Goal: Information Seeking & Learning: Learn about a topic

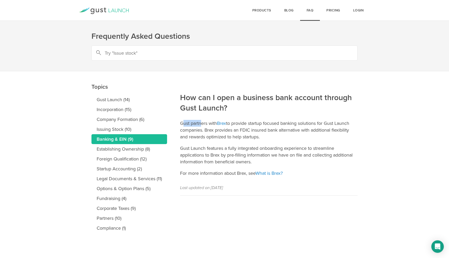
drag, startPoint x: 182, startPoint y: 124, endPoint x: 200, endPoint y: 124, distance: 17.7
click at [200, 124] on p "Gust partners with Brex to provide startup focused banking solutions for Gust L…" at bounding box center [269, 130] width 178 height 20
click at [111, 99] on link "Gust Launch (14)" at bounding box center [130, 100] width 76 height 10
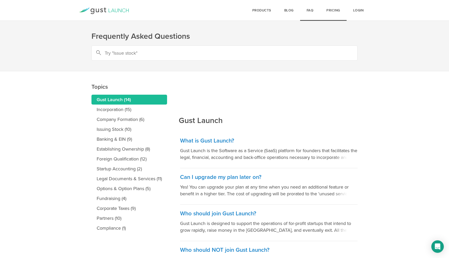
click at [332, 8] on link "Pricing" at bounding box center [333, 10] width 27 height 21
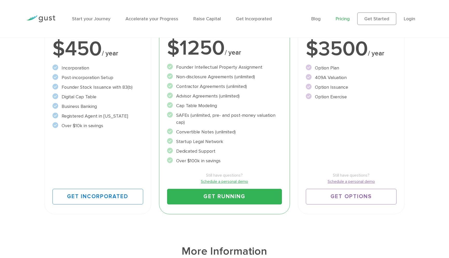
scroll to position [82, 0]
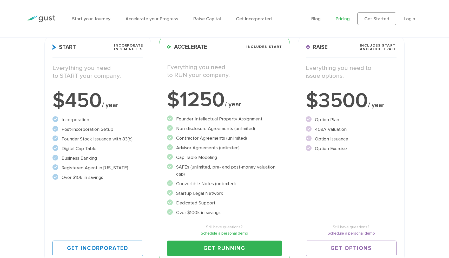
drag, startPoint x: 62, startPoint y: 129, endPoint x: 109, endPoint y: 126, distance: 46.6
click at [109, 126] on li "Post-incorporation Setup" at bounding box center [98, 129] width 91 height 7
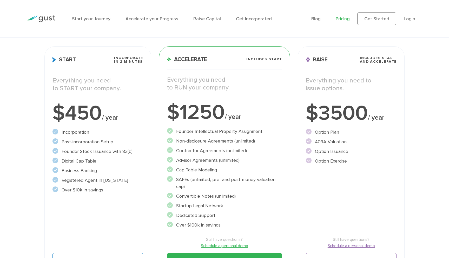
drag, startPoint x: 65, startPoint y: 152, endPoint x: 101, endPoint y: 150, distance: 36.7
click at [101, 150] on li "Founder Stock Issuance with 83(b)" at bounding box center [98, 151] width 91 height 7
drag, startPoint x: 364, startPoint y: 57, endPoint x: 405, endPoint y: 57, distance: 40.8
click at [405, 56] on div "Raise Includes START and ACCELERATE Everything you need to issue options. $3500…" at bounding box center [351, 162] width 107 height 232
drag, startPoint x: 175, startPoint y: 131, endPoint x: 273, endPoint y: 129, distance: 97.2
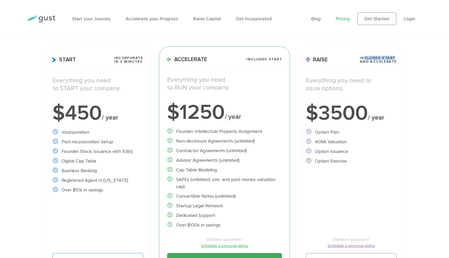
click at [273, 129] on li "Founder Intellectual Property Assignment" at bounding box center [224, 131] width 115 height 7
drag, startPoint x: 176, startPoint y: 140, endPoint x: 268, endPoint y: 138, distance: 92.3
click at [268, 138] on li "Non-disclosure Agreements (unlimited)" at bounding box center [224, 141] width 115 height 7
drag, startPoint x: 177, startPoint y: 149, endPoint x: 250, endPoint y: 148, distance: 73.6
click at [250, 148] on li "Contractor Agreements (unlimited)" at bounding box center [224, 150] width 115 height 7
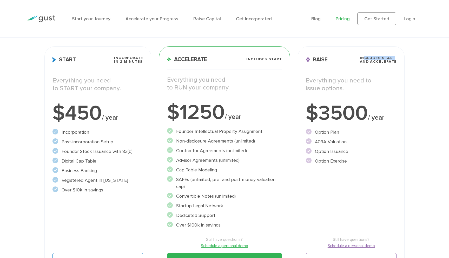
drag, startPoint x: 177, startPoint y: 160, endPoint x: 246, endPoint y: 159, distance: 69.4
click at [246, 159] on li "Advisor Agreements (unlimited)" at bounding box center [224, 160] width 115 height 7
drag, startPoint x: 194, startPoint y: 180, endPoint x: 276, endPoint y: 181, distance: 81.4
click at [276, 181] on li "SAFEs (unlimited, pre- and post-money valuation cap)" at bounding box center [224, 183] width 115 height 14
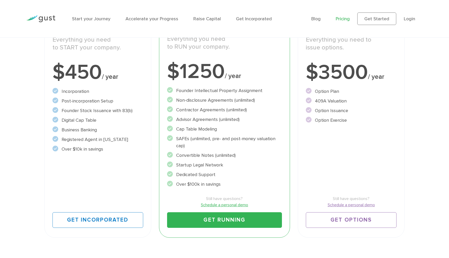
scroll to position [112, 0]
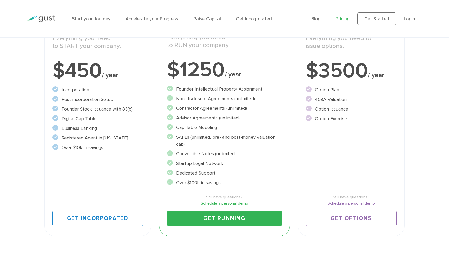
drag, startPoint x: 178, startPoint y: 163, endPoint x: 228, endPoint y: 164, distance: 49.7
click at [228, 164] on li "Startup Legal Network" at bounding box center [224, 163] width 115 height 7
drag, startPoint x: 179, startPoint y: 172, endPoint x: 210, endPoint y: 172, distance: 31.2
click at [210, 172] on li "Dedicated Support" at bounding box center [224, 172] width 115 height 7
drag, startPoint x: 181, startPoint y: 181, endPoint x: 205, endPoint y: 181, distance: 24.4
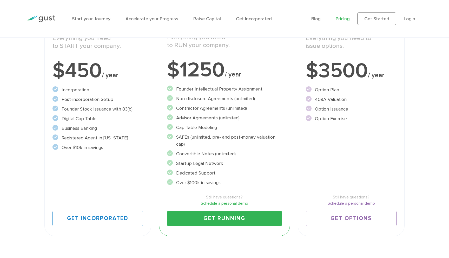
click at [205, 181] on li "Over $100k in savings" at bounding box center [224, 182] width 115 height 7
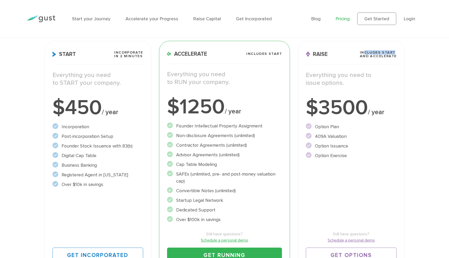
scroll to position [60, 0]
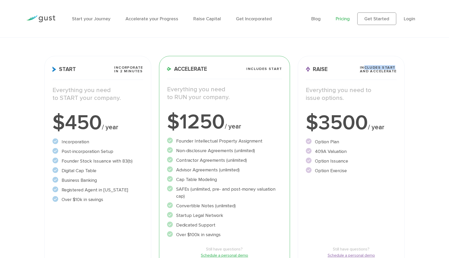
drag, startPoint x: 316, startPoint y: 142, endPoint x: 331, endPoint y: 139, distance: 15.1
click at [331, 139] on li "Option Plan" at bounding box center [351, 141] width 91 height 7
drag, startPoint x: 316, startPoint y: 151, endPoint x: 343, endPoint y: 150, distance: 27.0
click at [343, 150] on li "409A Valuation" at bounding box center [351, 151] width 91 height 7
drag, startPoint x: 316, startPoint y: 161, endPoint x: 345, endPoint y: 162, distance: 29.9
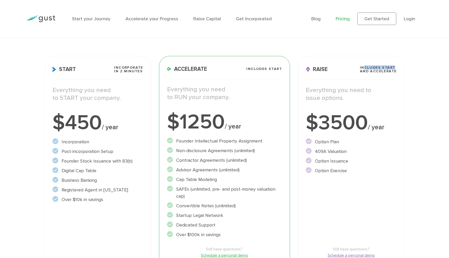
click at [345, 162] on li "Option Issuance" at bounding box center [351, 161] width 91 height 7
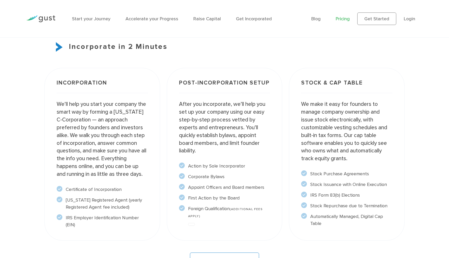
scroll to position [396, 0]
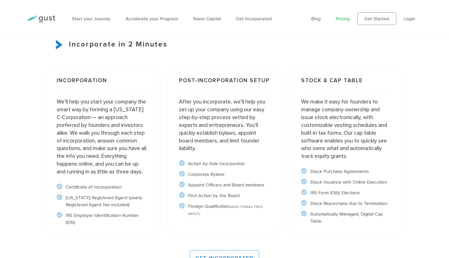
drag, startPoint x: 189, startPoint y: 164, endPoint x: 252, endPoint y: 162, distance: 62.9
click at [252, 162] on li "Action by Sole Incorporator" at bounding box center [224, 163] width 91 height 7
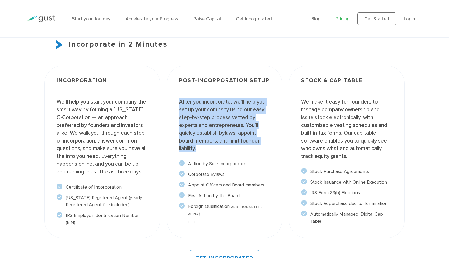
drag, startPoint x: 176, startPoint y: 102, endPoint x: 226, endPoint y: 159, distance: 75.9
click at [226, 159] on div "Post-incorporation setup After you incorporate, we’ll help you set up your comp…" at bounding box center [225, 152] width 116 height 172
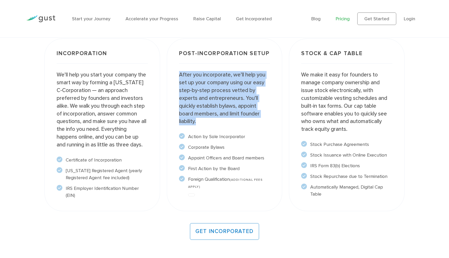
scroll to position [424, 0]
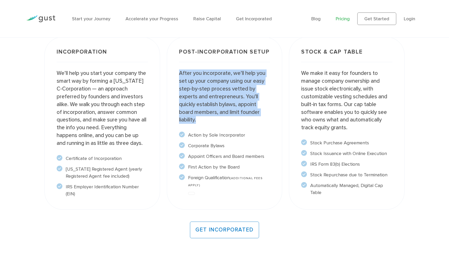
drag, startPoint x: 189, startPoint y: 178, endPoint x: 268, endPoint y: 176, distance: 79.3
click at [268, 176] on li "Foreign Qualification (ADDITIONAL FEES APPLY)" at bounding box center [224, 181] width 91 height 14
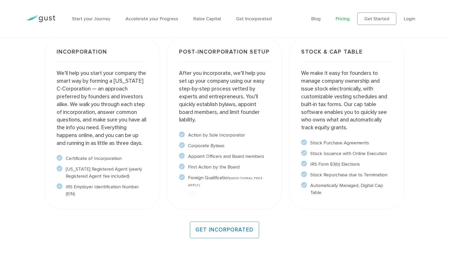
drag, startPoint x: 300, startPoint y: 72, endPoint x: 346, endPoint y: 67, distance: 45.8
click at [346, 67] on div "Stock & Cap Table We make it easy for founders to manage company ownership and …" at bounding box center [347, 123] width 116 height 172
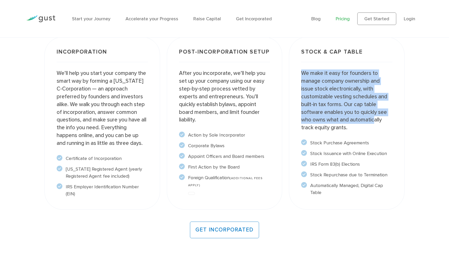
drag, startPoint x: 301, startPoint y: 72, endPoint x: 375, endPoint y: 122, distance: 89.1
click at [375, 122] on div "Stock & Cap Table We make it easy for founders to manage company ownership and …" at bounding box center [347, 123] width 116 height 172
drag, startPoint x: 310, startPoint y: 143, endPoint x: 388, endPoint y: 142, distance: 77.2
click at [388, 142] on li "Stock Purchase Agreements" at bounding box center [346, 142] width 91 height 7
drag, startPoint x: 310, startPoint y: 153, endPoint x: 399, endPoint y: 153, distance: 88.6
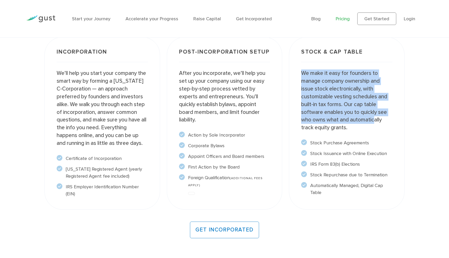
click at [399, 153] on div "Stock & Cap Table We make it easy for founders to manage company ownership and …" at bounding box center [347, 123] width 116 height 172
drag, startPoint x: 310, startPoint y: 163, endPoint x: 388, endPoint y: 164, distance: 77.5
click at [388, 164] on li "IRS Form 83(b) Elections" at bounding box center [346, 164] width 91 height 7
drag, startPoint x: 317, startPoint y: 173, endPoint x: 356, endPoint y: 171, distance: 38.5
click at [356, 171] on ul "Stock Purchase Agreements" at bounding box center [346, 167] width 91 height 57
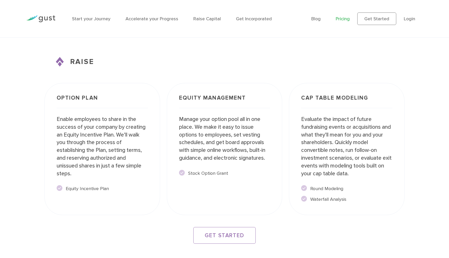
scroll to position [884, 0]
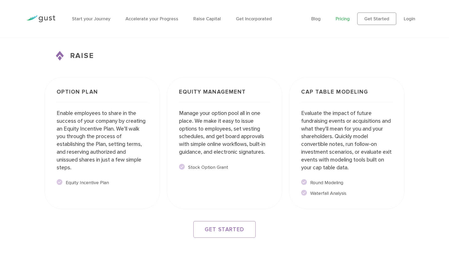
drag, startPoint x: 312, startPoint y: 183, endPoint x: 341, endPoint y: 182, distance: 28.6
click at [341, 182] on li "Round Modeling" at bounding box center [346, 182] width 91 height 7
drag, startPoint x: 301, startPoint y: 113, endPoint x: 375, endPoint y: 112, distance: 74.6
click at [375, 112] on div "Cap Table Modeling Evaluate the impact of future fundraising events or acquisit…" at bounding box center [347, 143] width 116 height 132
drag, startPoint x: 179, startPoint y: 112, endPoint x: 227, endPoint y: 179, distance: 82.7
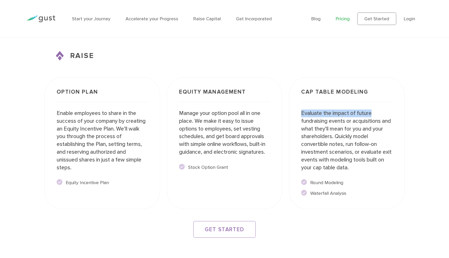
click at [227, 179] on div "Equity Management Manage your option pool all in one place. We make it easy to …" at bounding box center [225, 143] width 116 height 132
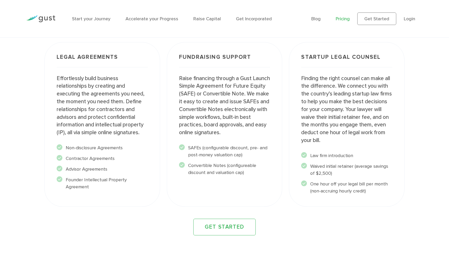
scroll to position [648, 0]
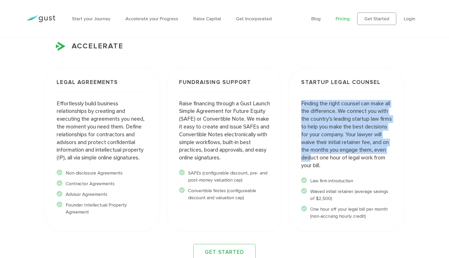
drag, startPoint x: 302, startPoint y: 101, endPoint x: 338, endPoint y: 160, distance: 70.1
click at [338, 160] on p "Finding the right counsel can make all the difference. We connect you with the …" at bounding box center [346, 135] width 91 height 70
drag, startPoint x: 312, startPoint y: 192, endPoint x: 391, endPoint y: 190, distance: 79.1
click at [391, 190] on li "Waived initial retainer (average savings of $2,500)" at bounding box center [346, 195] width 91 height 14
drag, startPoint x: 311, startPoint y: 209, endPoint x: 380, endPoint y: 213, distance: 68.3
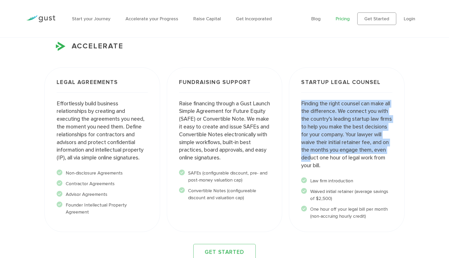
click at [380, 213] on li "One hour off your legal bill per month (non-accruing hourly credit)" at bounding box center [346, 213] width 91 height 14
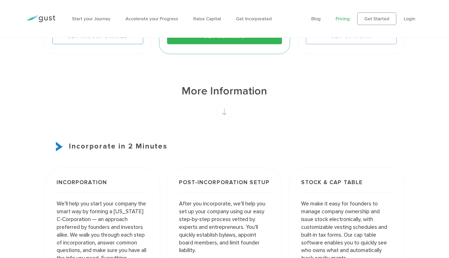
scroll to position [0, 0]
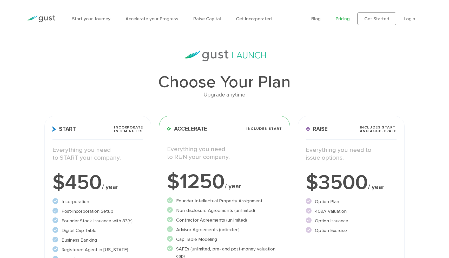
click at [34, 17] on img at bounding box center [40, 18] width 29 height 7
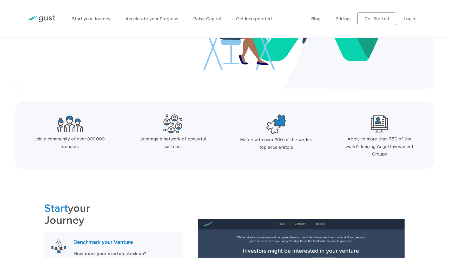
scroll to position [163, 0]
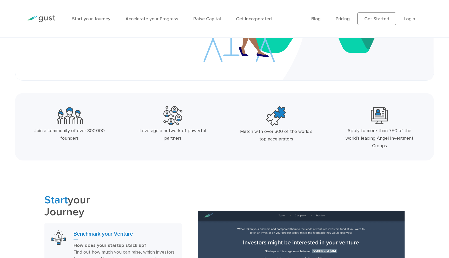
drag, startPoint x: 36, startPoint y: 131, endPoint x: 80, endPoint y: 137, distance: 44.8
click at [80, 137] on div "Join a community of over 800,000 founders" at bounding box center [69, 134] width 76 height 15
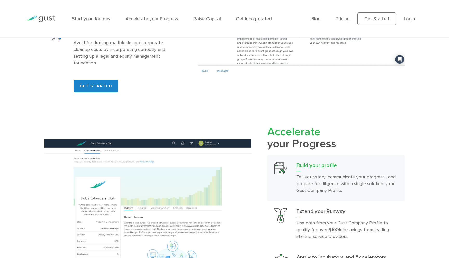
scroll to position [464, 0]
